Goal: Task Accomplishment & Management: Use online tool/utility

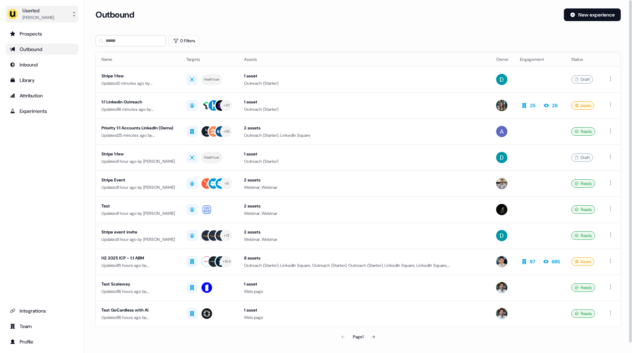
click at [39, 12] on div "Userled" at bounding box center [38, 10] width 32 height 7
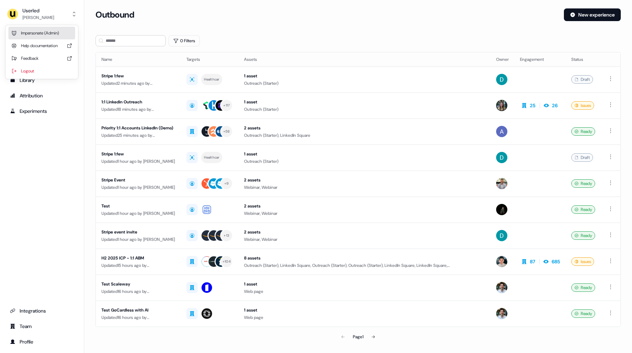
click at [44, 35] on div "Impersonate (Admin)" at bounding box center [41, 33] width 67 height 13
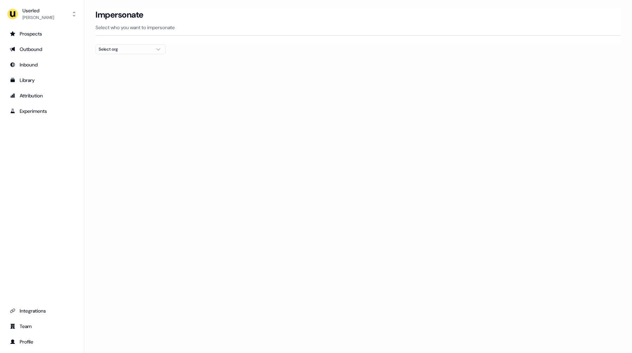
click at [127, 48] on div "Select org" at bounding box center [125, 49] width 53 height 7
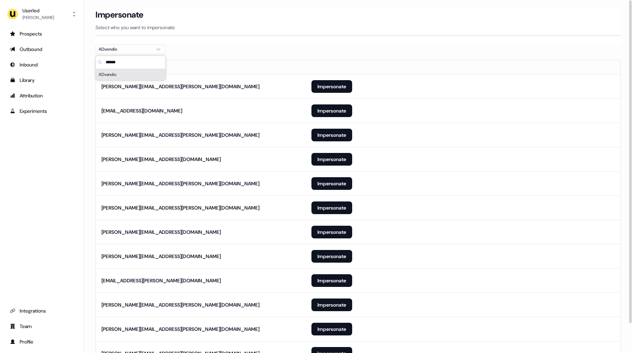
type input "******"
click at [254, 55] on div at bounding box center [359, 57] width 526 height 6
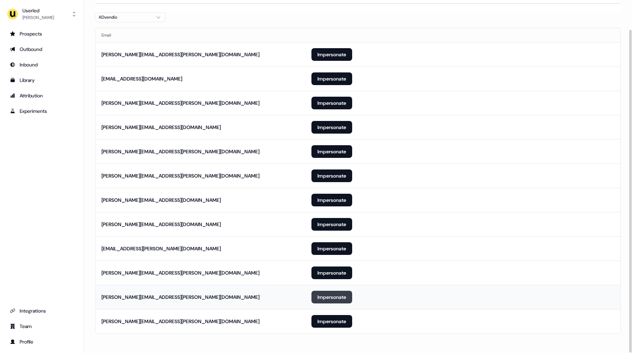
click at [321, 295] on button "Impersonate" at bounding box center [332, 297] width 41 height 13
